Goal: Transaction & Acquisition: Purchase product/service

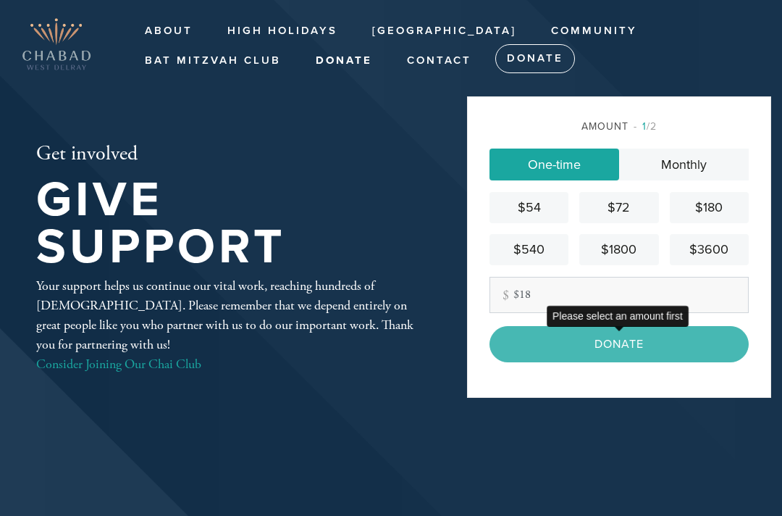
scroll to position [145, 0]
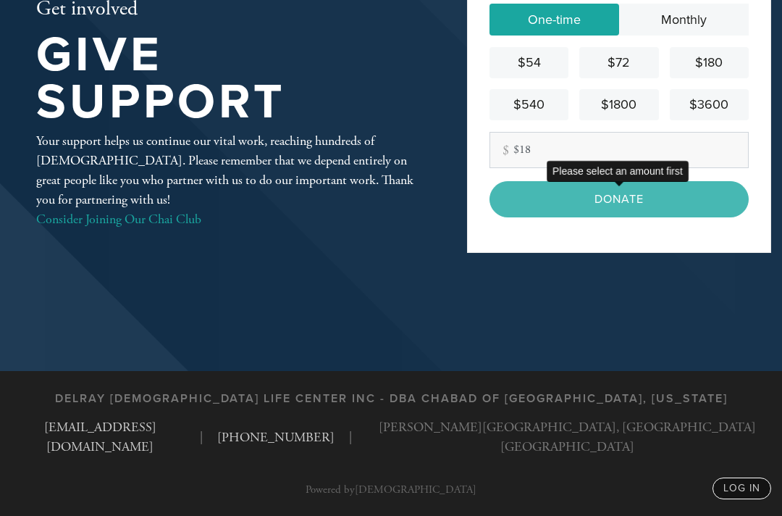
click at [565, 217] on div "Donate" at bounding box center [619, 199] width 259 height 36
click at [643, 213] on div "Donate" at bounding box center [619, 199] width 259 height 36
click at [569, 217] on div "Donate" at bounding box center [619, 199] width 259 height 36
click at [529, 217] on div "Donate" at bounding box center [619, 199] width 259 height 36
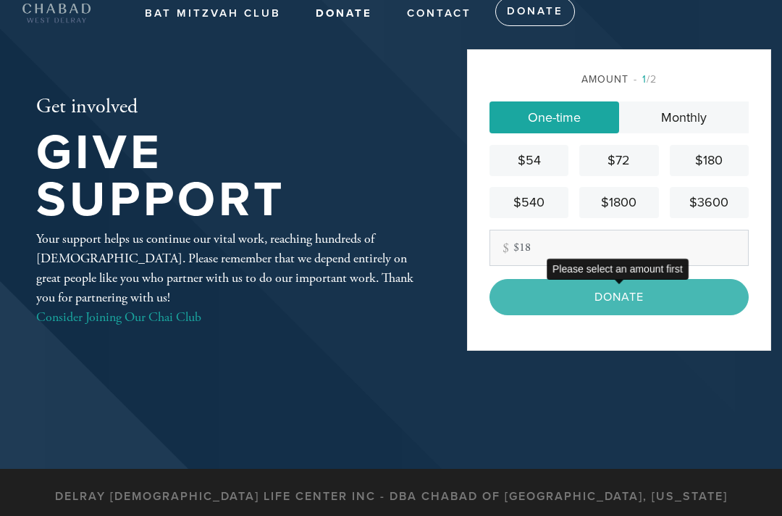
scroll to position [46, 0]
click at [590, 316] on div "Donate" at bounding box center [619, 298] width 259 height 36
click at [639, 316] on div "Donate" at bounding box center [619, 298] width 259 height 36
click at [647, 316] on div "Donate" at bounding box center [619, 298] width 259 height 36
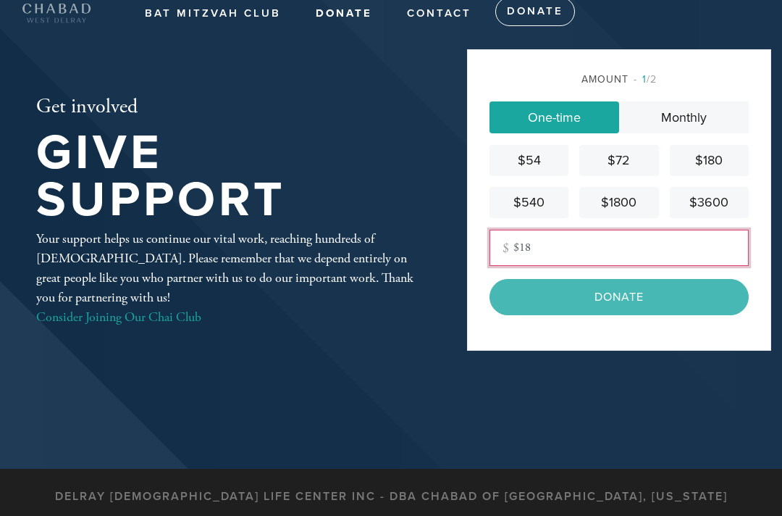
click at [652, 267] on input "$18" at bounding box center [619, 248] width 259 height 36
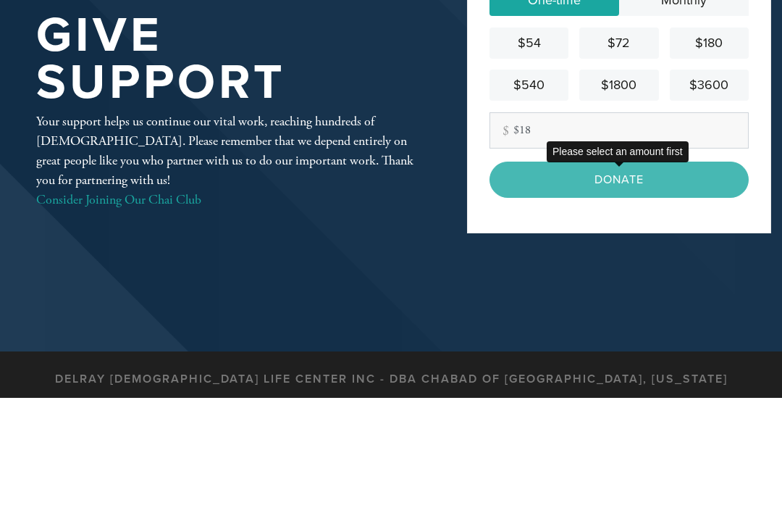
click at [653, 280] on div "Donate" at bounding box center [619, 298] width 259 height 36
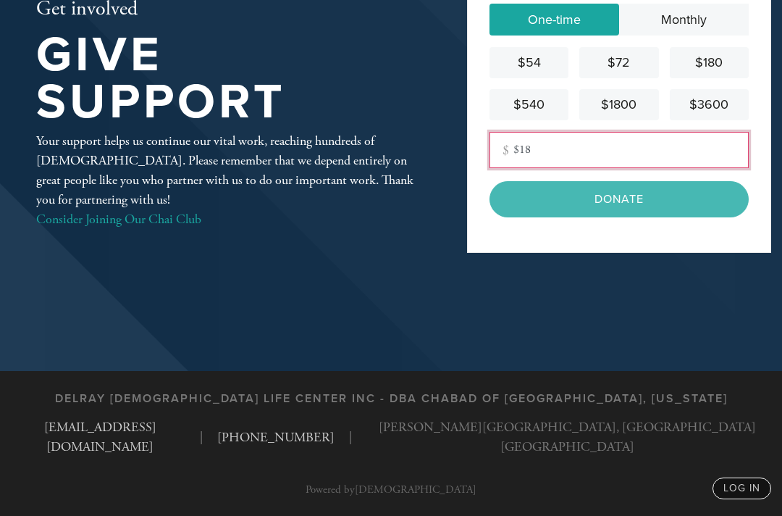
click at [548, 166] on input "$18" at bounding box center [619, 150] width 259 height 36
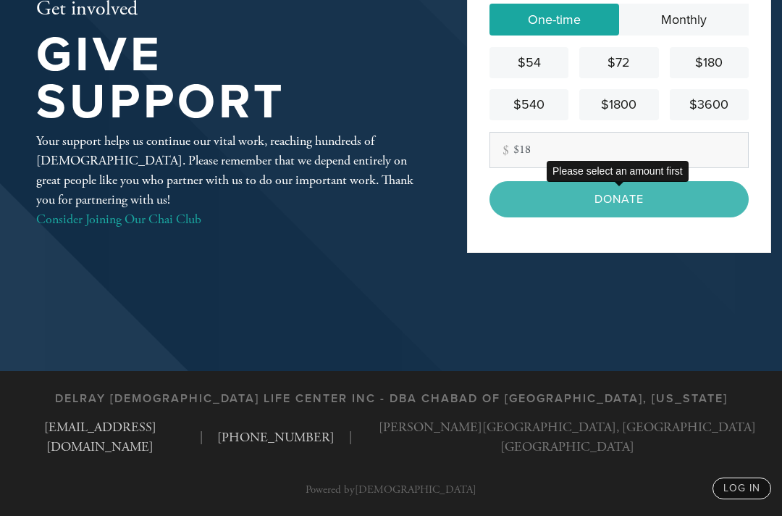
click at [637, 217] on div "Donate" at bounding box center [619, 199] width 259 height 36
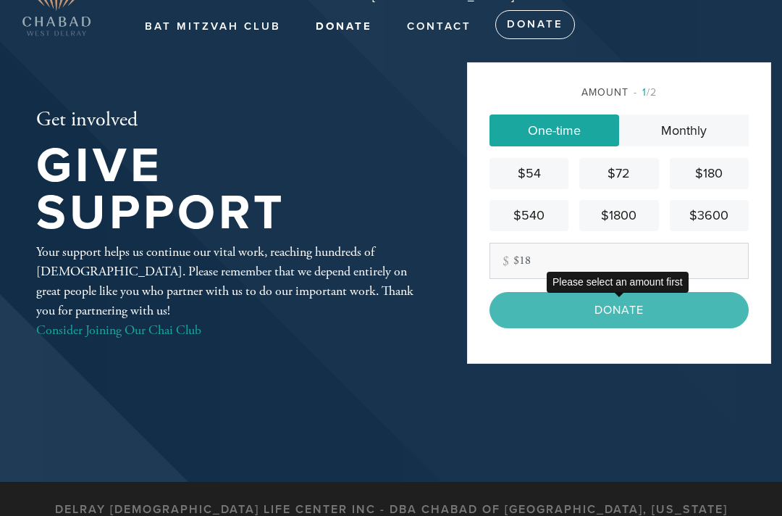
scroll to position [0, 0]
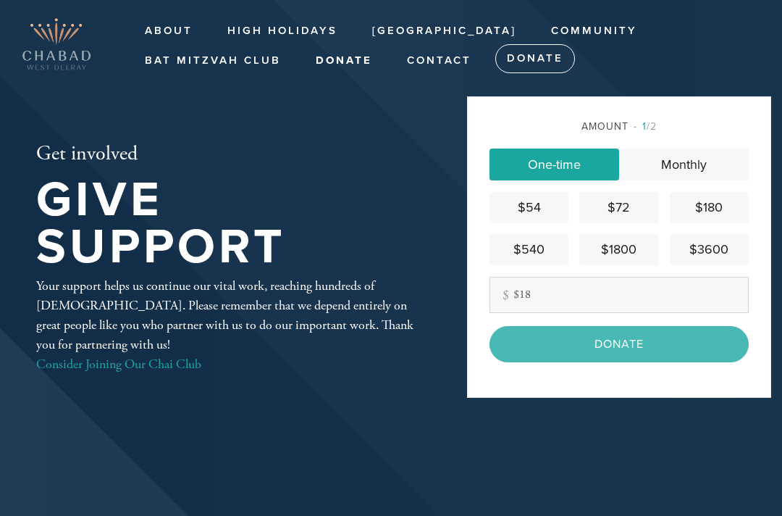
click at [344, 62] on link "Donate" at bounding box center [344, 61] width 78 height 28
